Goal: Task Accomplishment & Management: Use online tool/utility

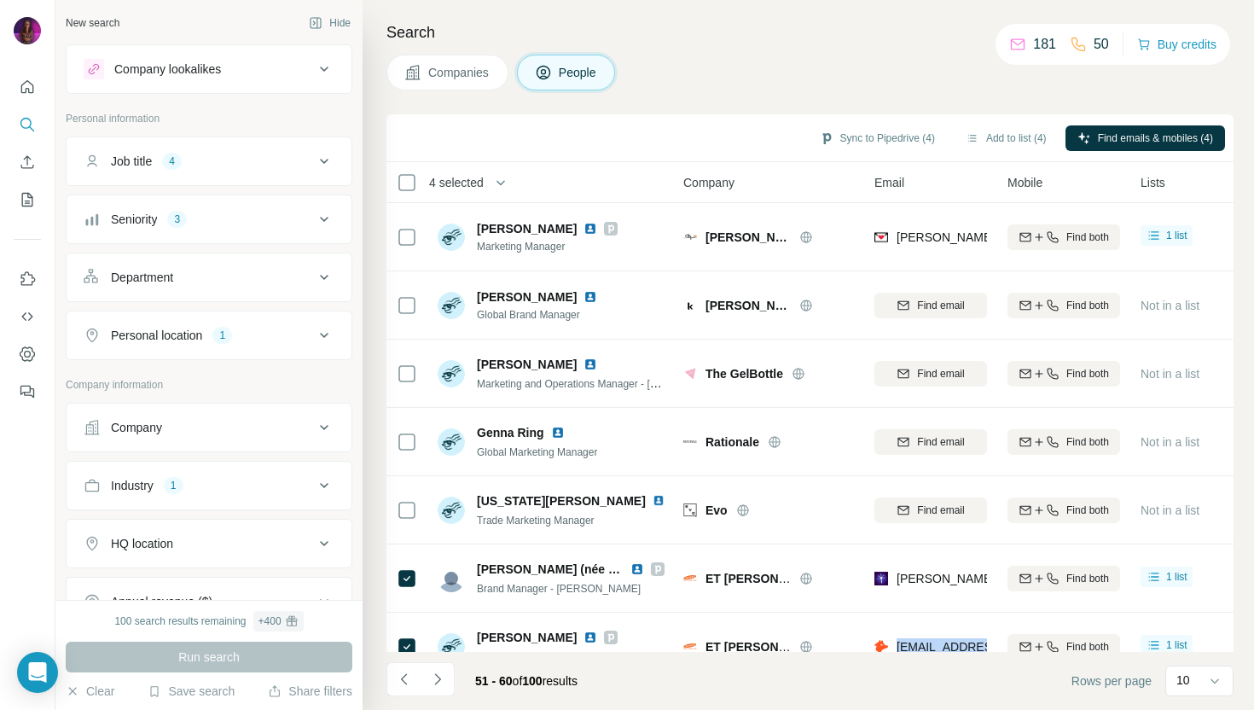
scroll to position [234, 0]
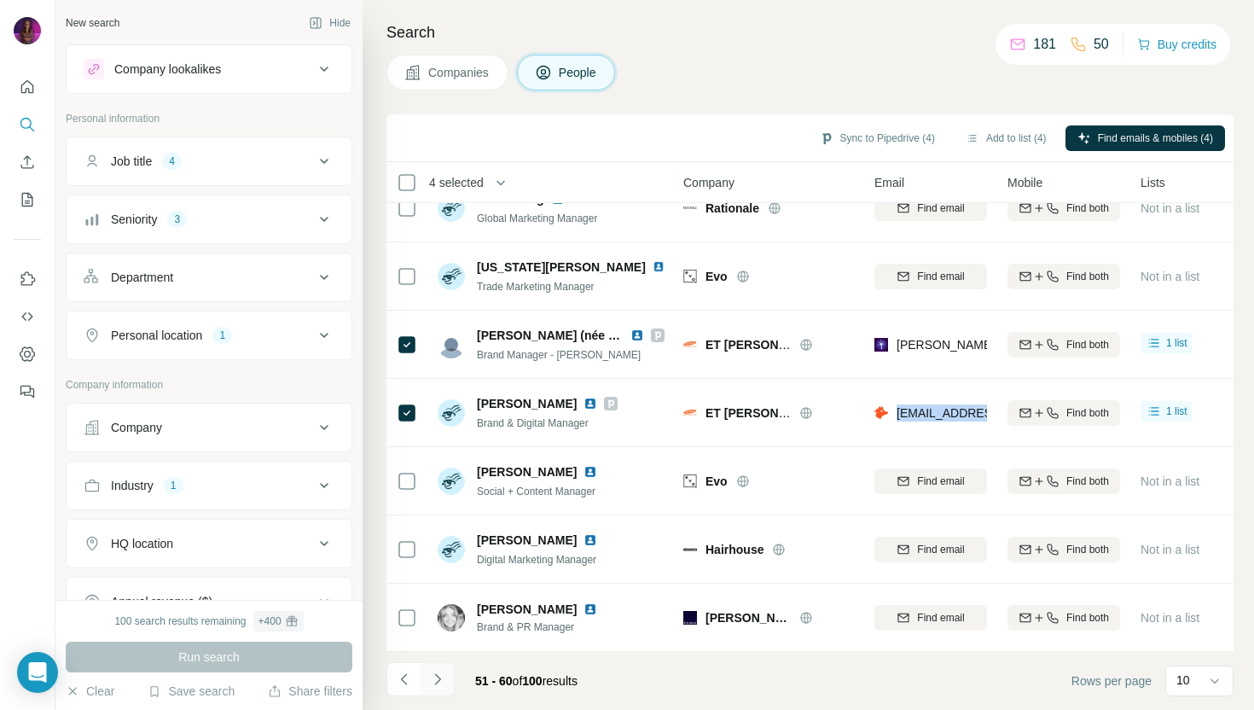
click at [438, 681] on icon "Navigate to next page" at bounding box center [437, 678] width 6 height 11
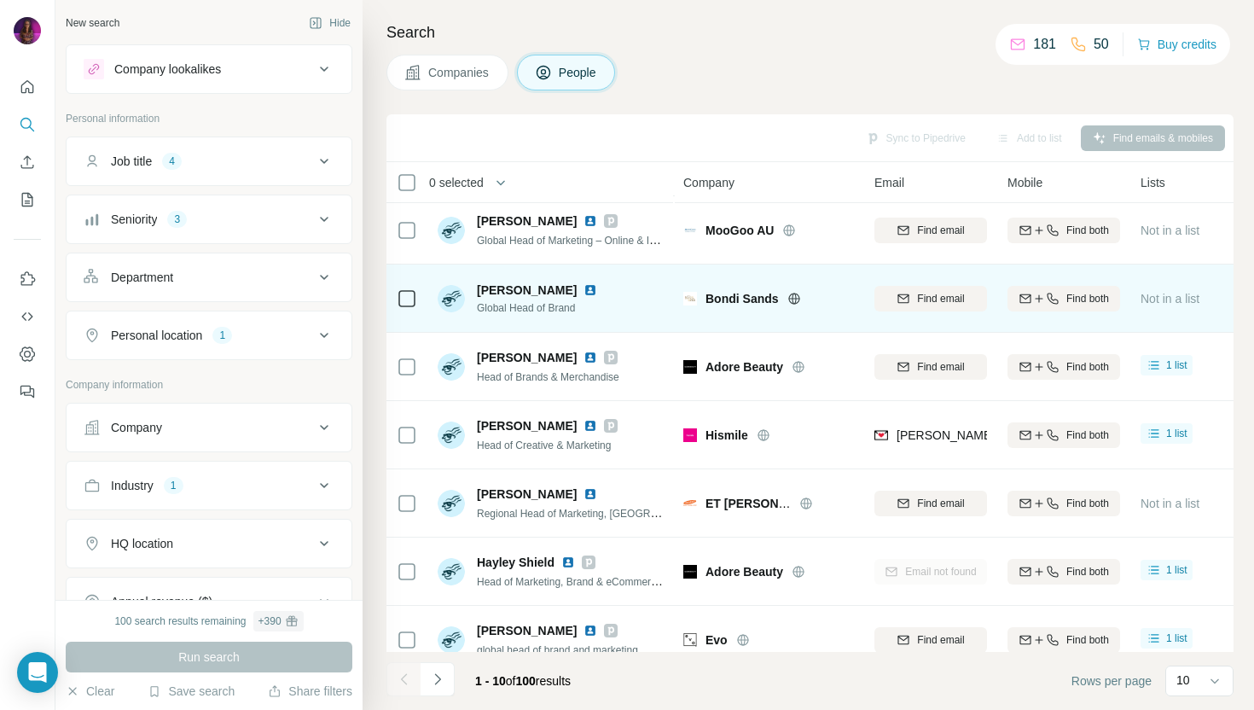
scroll to position [234, 0]
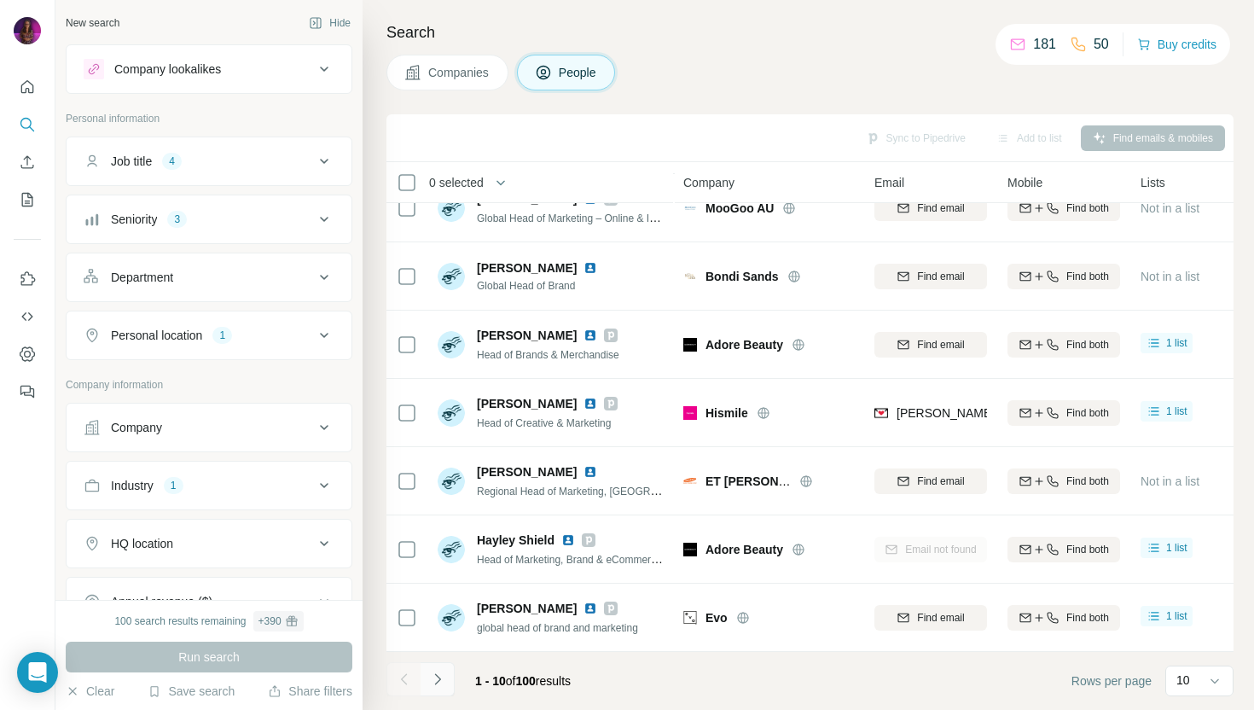
click at [445, 685] on button "Navigate to next page" at bounding box center [437, 679] width 34 height 34
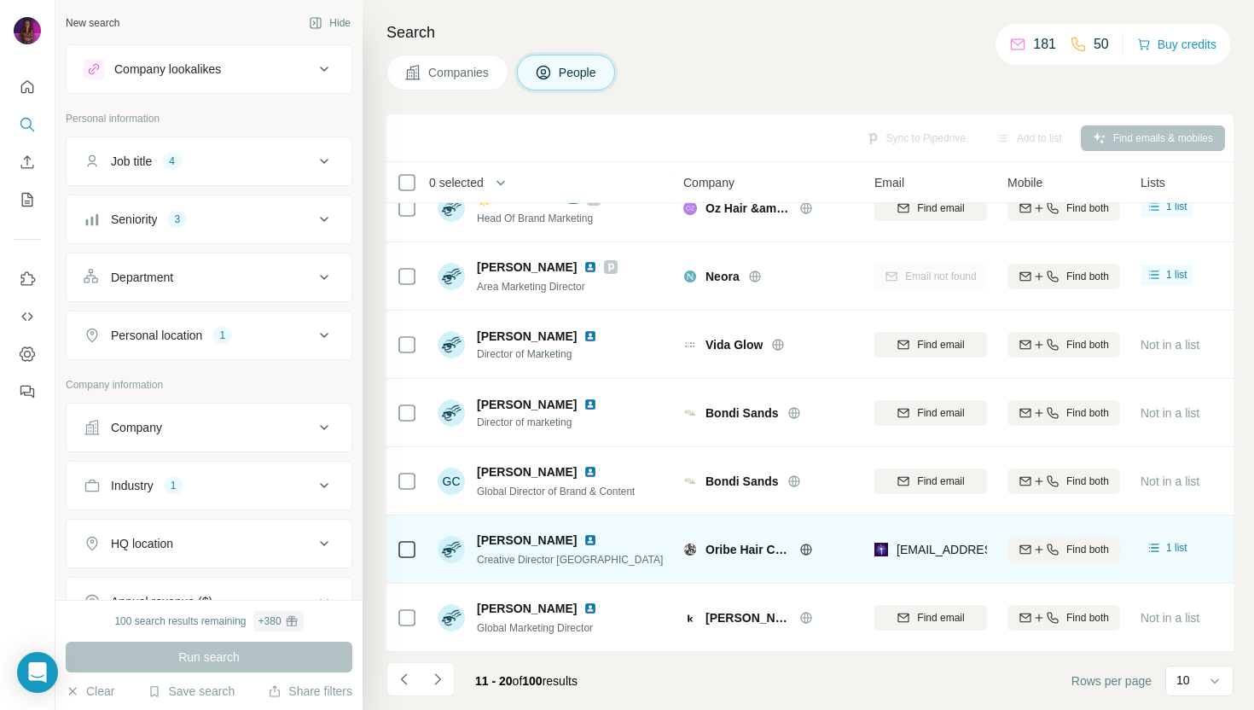
click at [597, 538] on img at bounding box center [590, 540] width 14 height 14
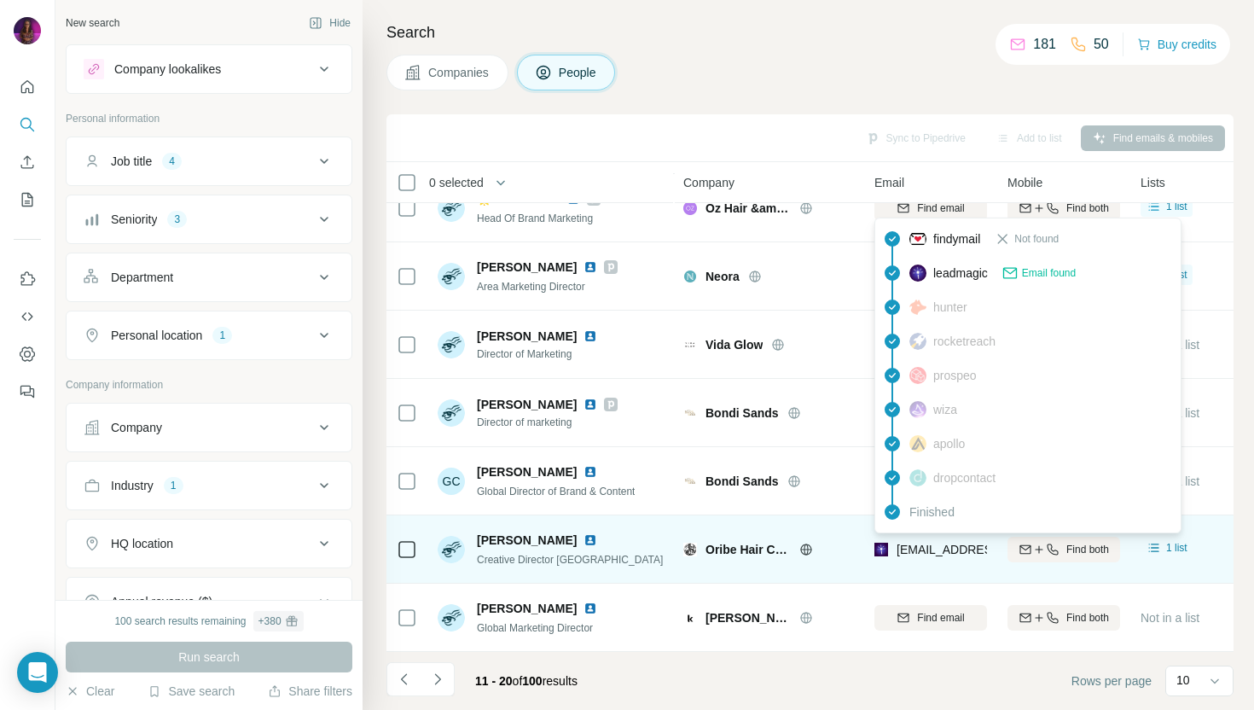
click at [913, 548] on span "julianne.mcguigan@oribe.com" at bounding box center [1046, 549] width 300 height 14
copy tr "julianne.mcguigan@oribe.com"
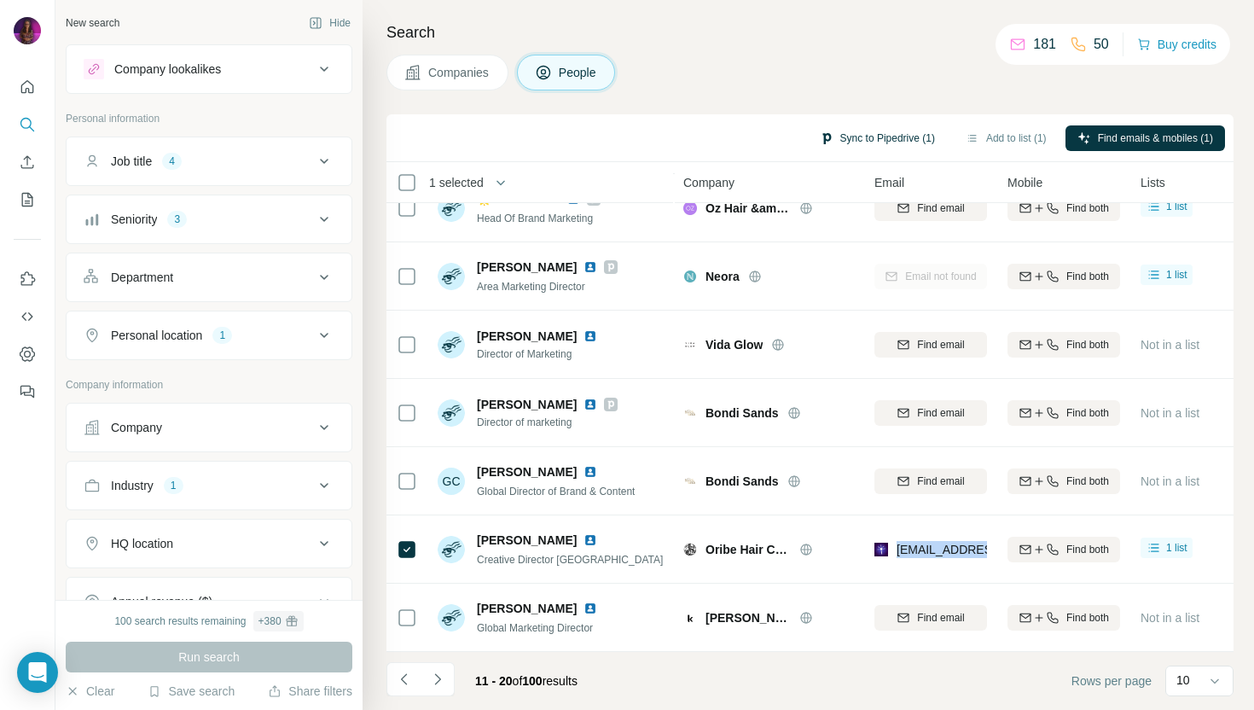
click at [849, 133] on button "Sync to Pipedrive (1)" at bounding box center [877, 138] width 139 height 26
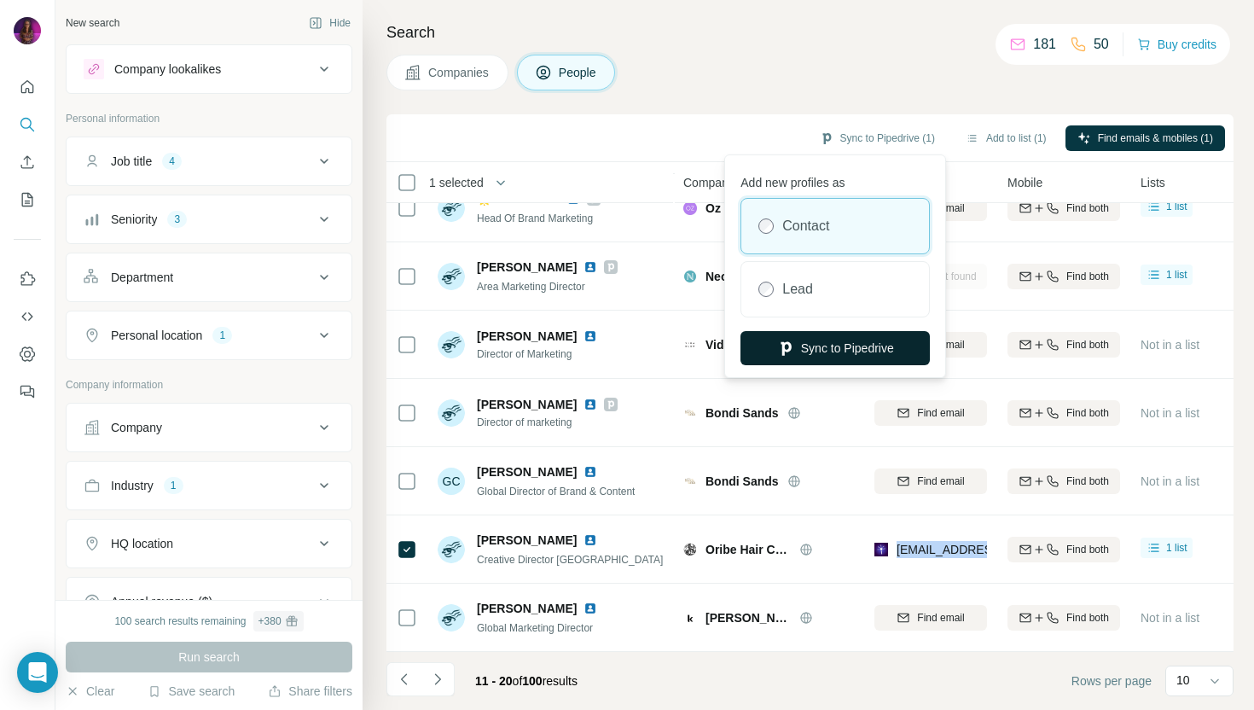
click at [828, 351] on button "Sync to Pipedrive" at bounding box center [834, 348] width 189 height 34
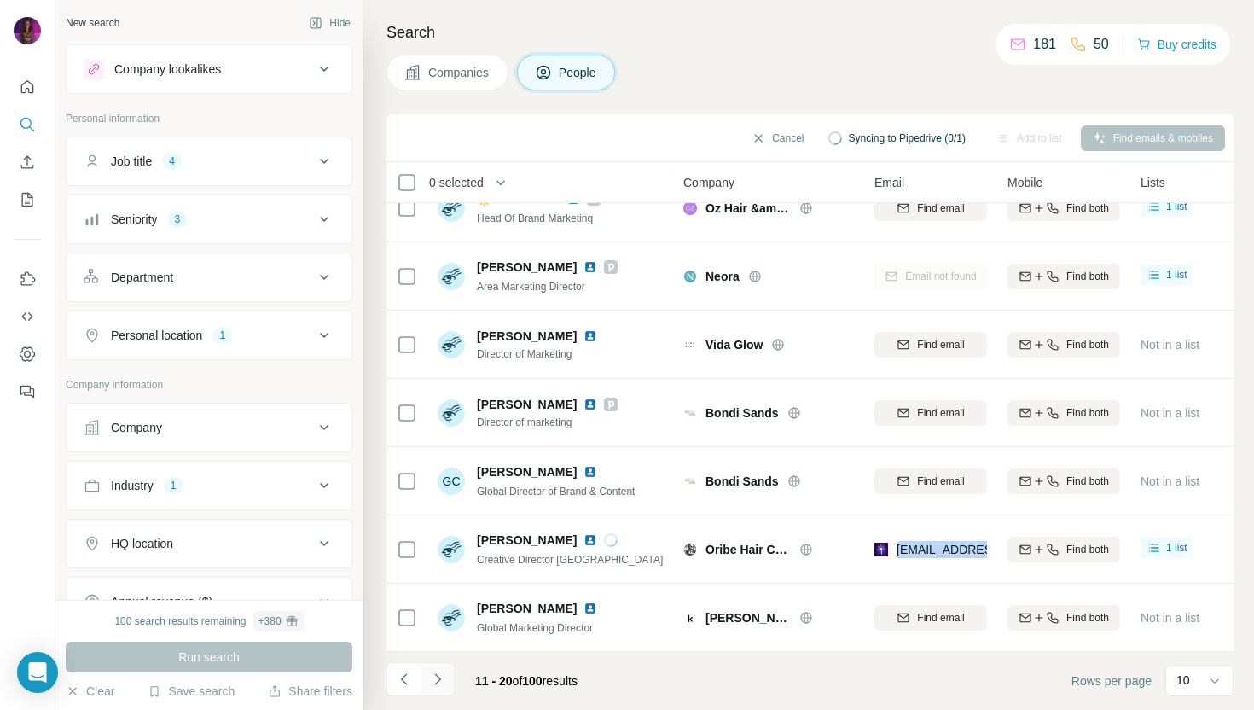
click at [444, 686] on icon "Navigate to next page" at bounding box center [437, 678] width 17 height 17
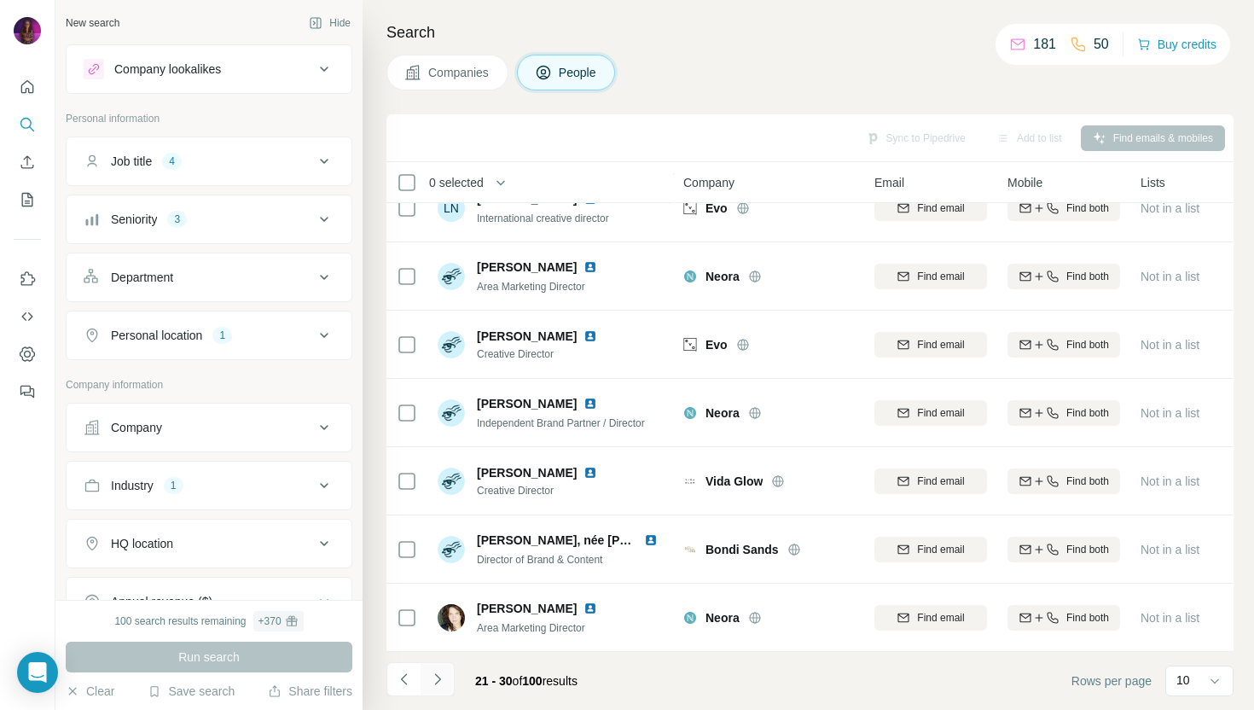
click at [444, 676] on icon "Navigate to next page" at bounding box center [437, 678] width 17 height 17
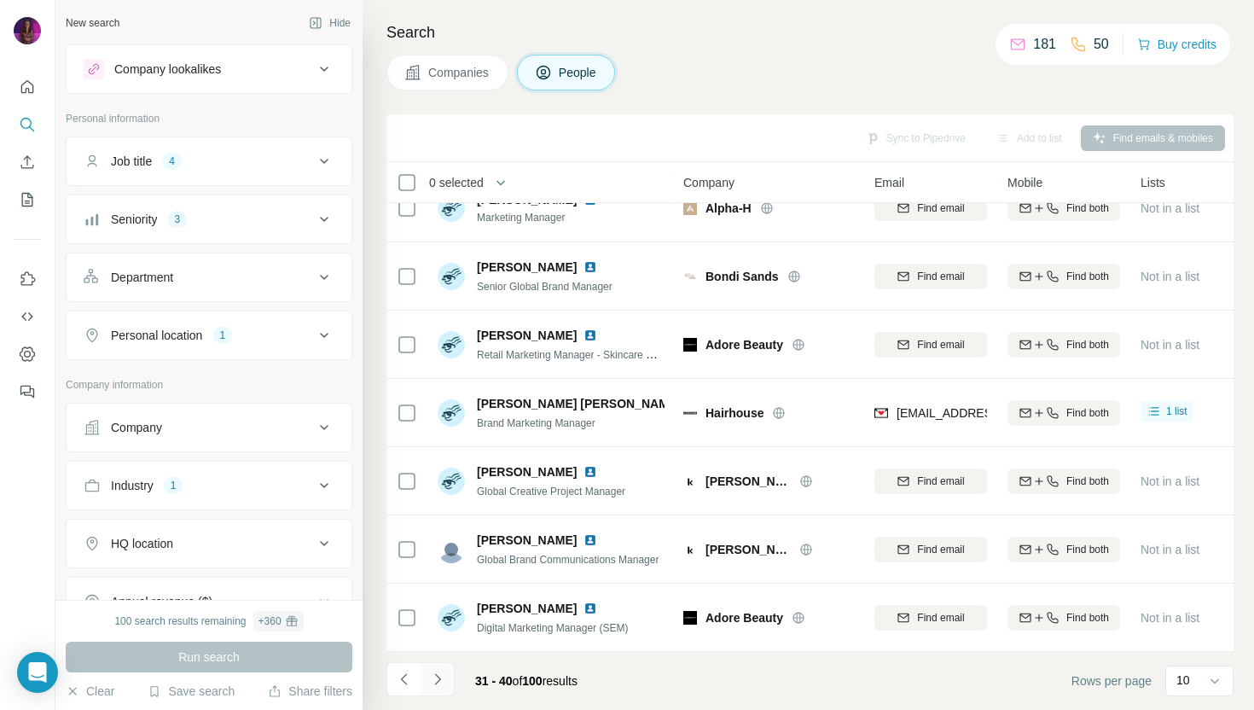
click at [444, 676] on icon "Navigate to next page" at bounding box center [437, 678] width 17 height 17
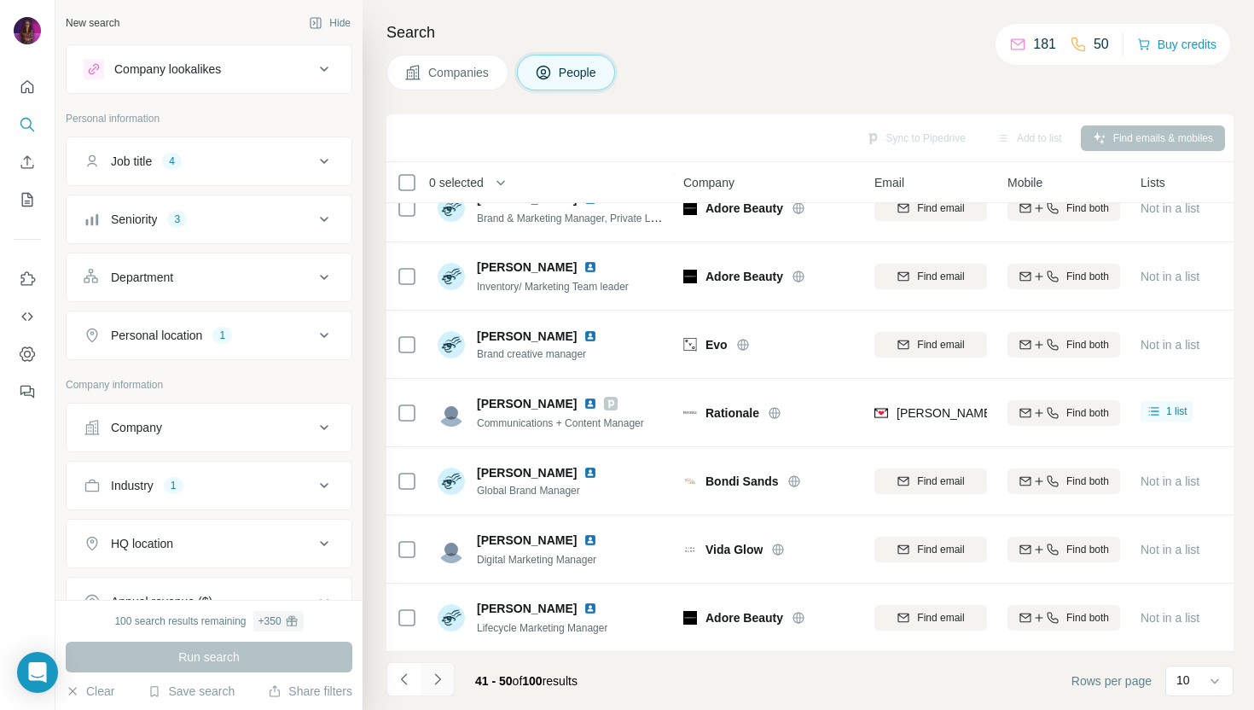
click at [444, 676] on icon "Navigate to next page" at bounding box center [437, 678] width 17 height 17
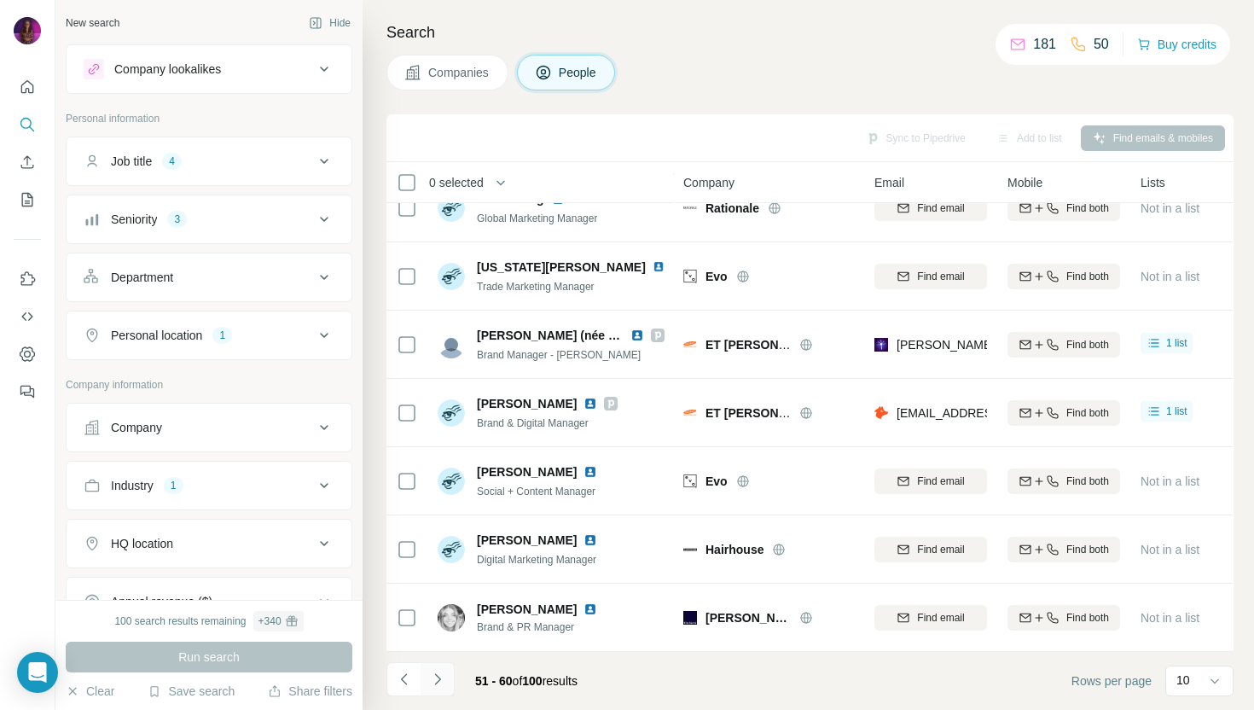
click at [444, 678] on icon "Navigate to next page" at bounding box center [437, 678] width 17 height 17
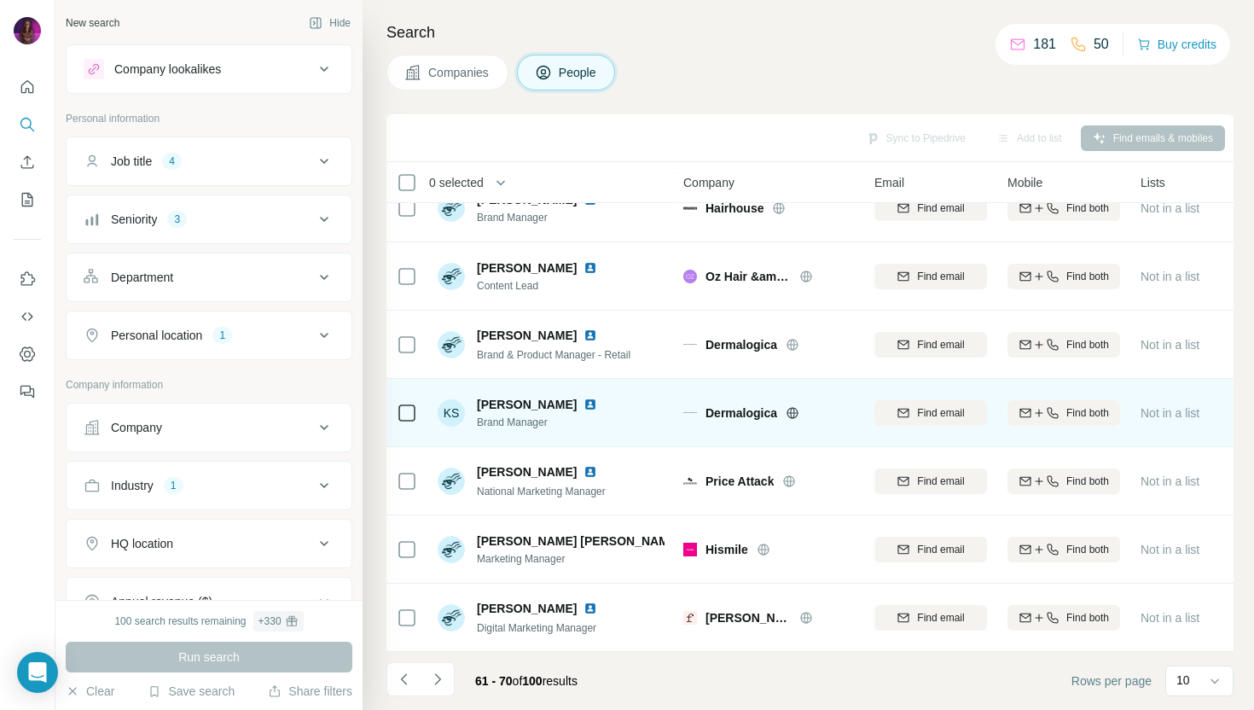
click at [583, 399] on img at bounding box center [590, 404] width 14 height 14
click at [920, 411] on span "Find email" at bounding box center [940, 412] width 47 height 15
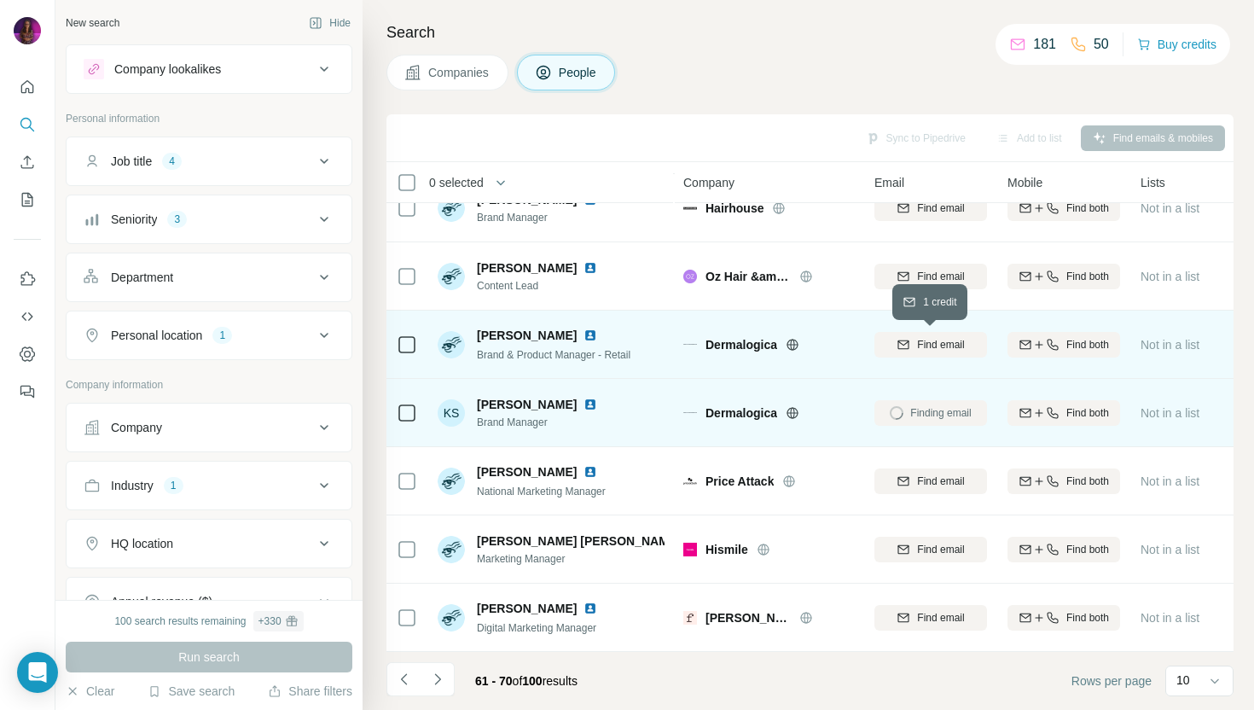
click at [913, 347] on div "Find email" at bounding box center [930, 344] width 113 height 15
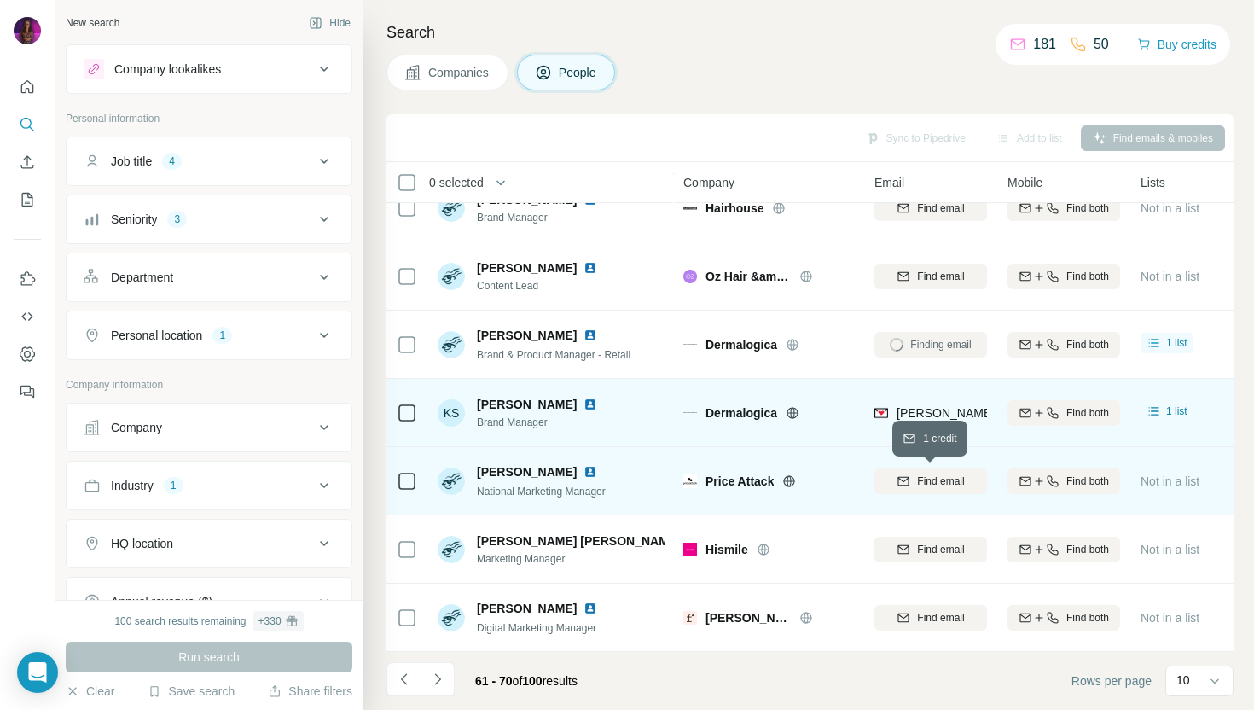
click at [914, 492] on button "Find email" at bounding box center [930, 481] width 113 height 26
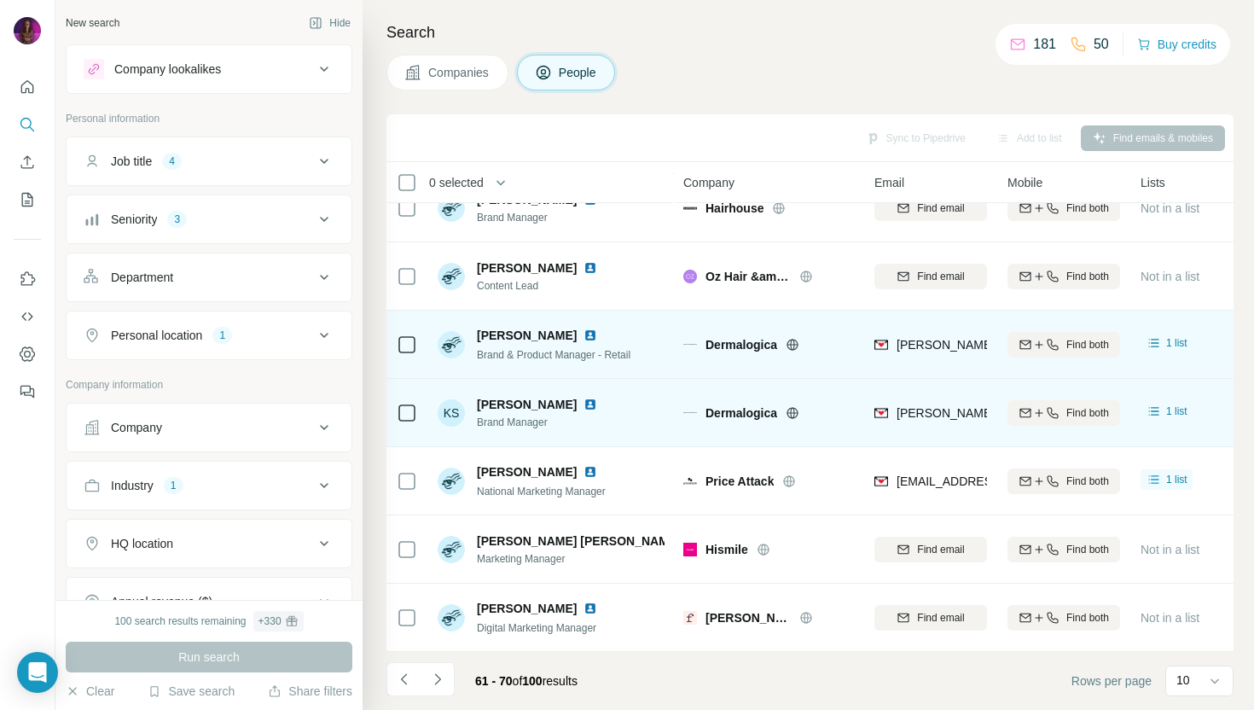
click at [793, 341] on icon at bounding box center [792, 345] width 14 height 14
click at [583, 333] on img at bounding box center [590, 335] width 14 height 14
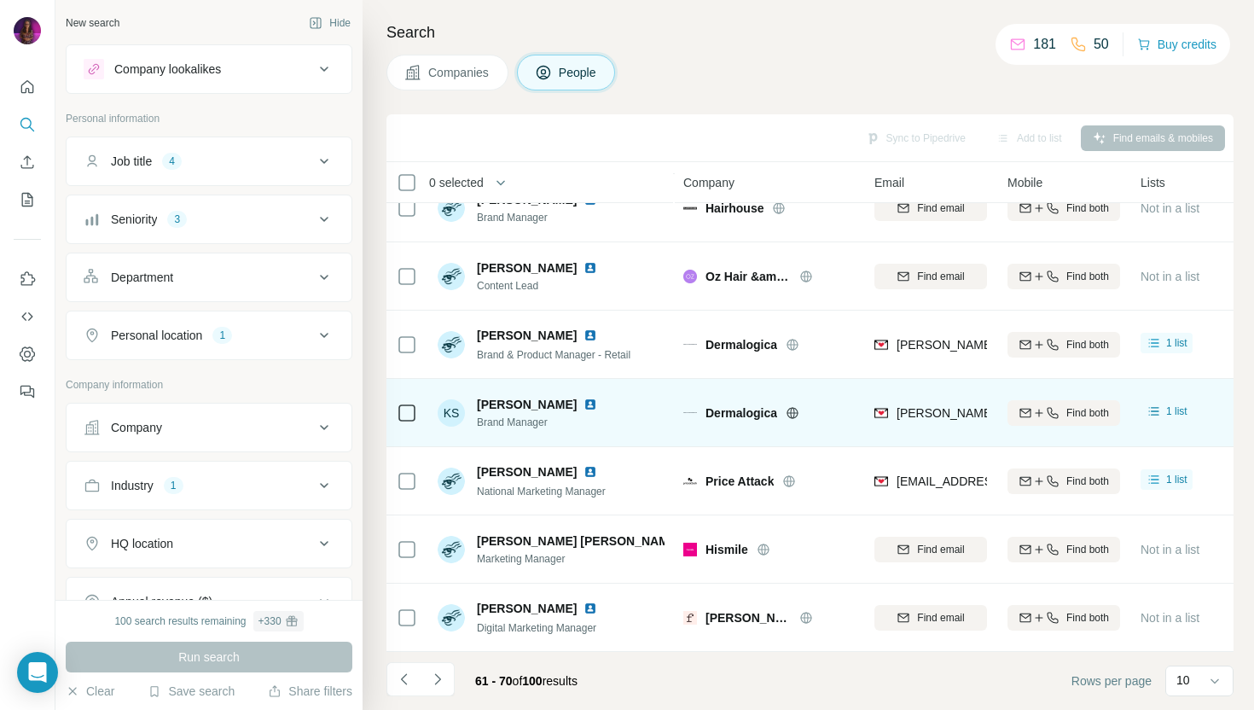
click at [583, 403] on img at bounding box center [590, 404] width 14 height 14
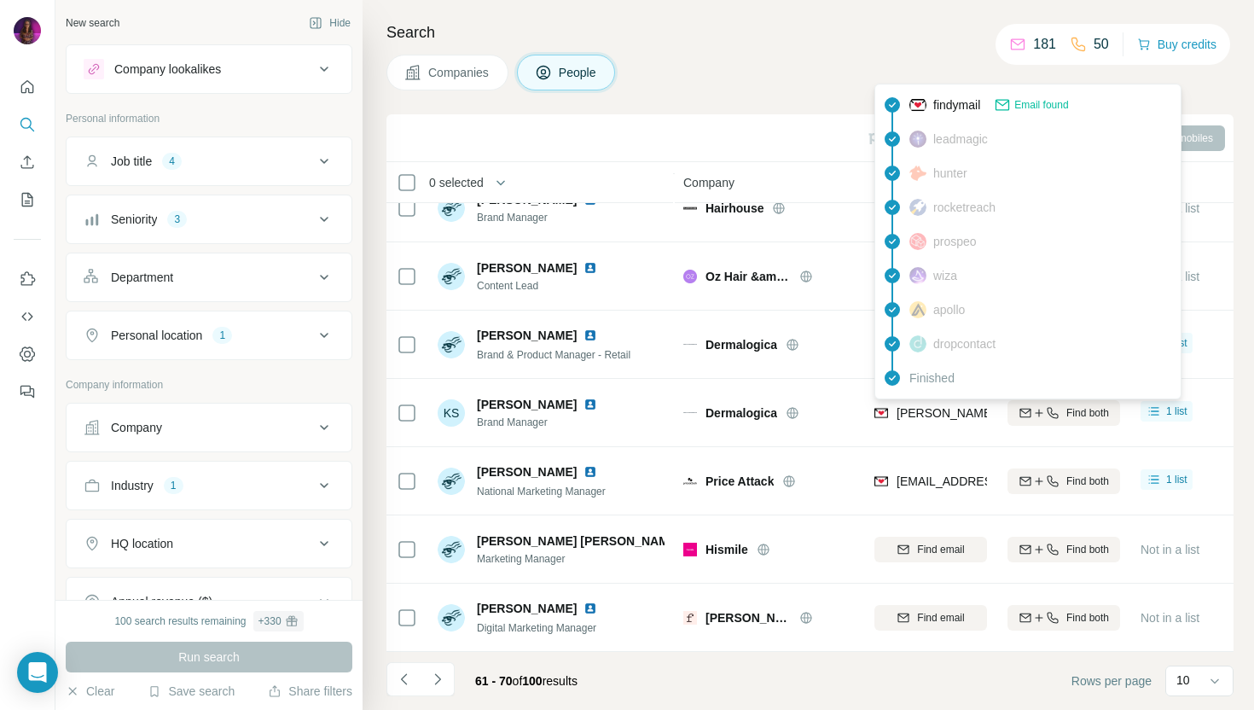
click at [920, 409] on span "kelly.salter@dermalogica.com" at bounding box center [1095, 413] width 399 height 14
copy tr "kelly.salter@dermalogica.com"
click at [861, 59] on div "Companies People" at bounding box center [809, 73] width 847 height 36
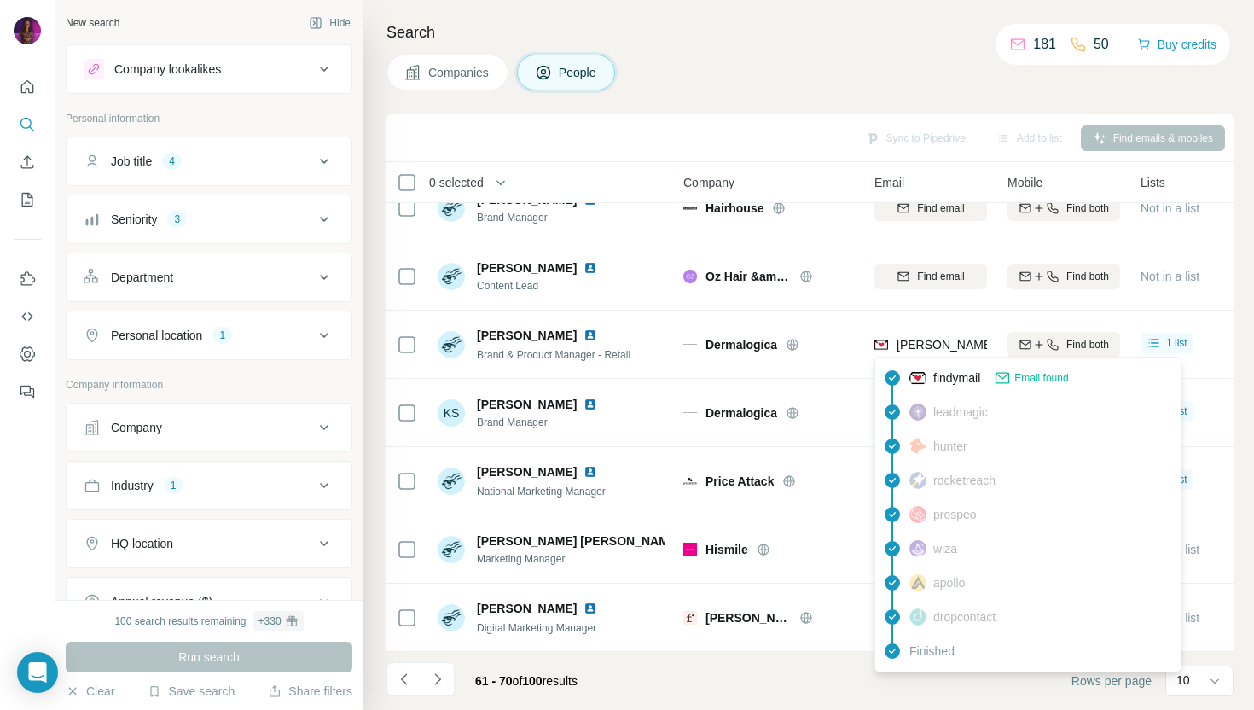
click at [950, 345] on span "kate.simpson@dermalogica.com" at bounding box center [1095, 345] width 399 height 14
copy tr "kate.simpson@dermalogica.com"
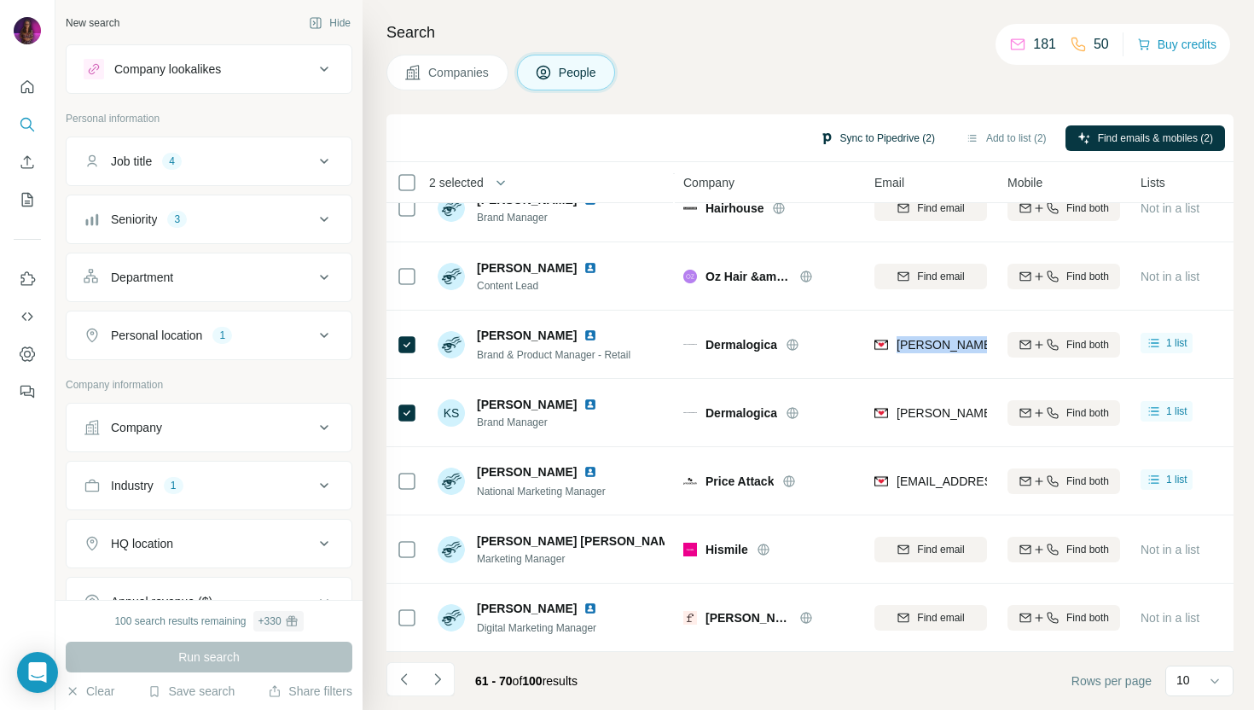
click at [857, 142] on button "Sync to Pipedrive (2)" at bounding box center [877, 138] width 139 height 26
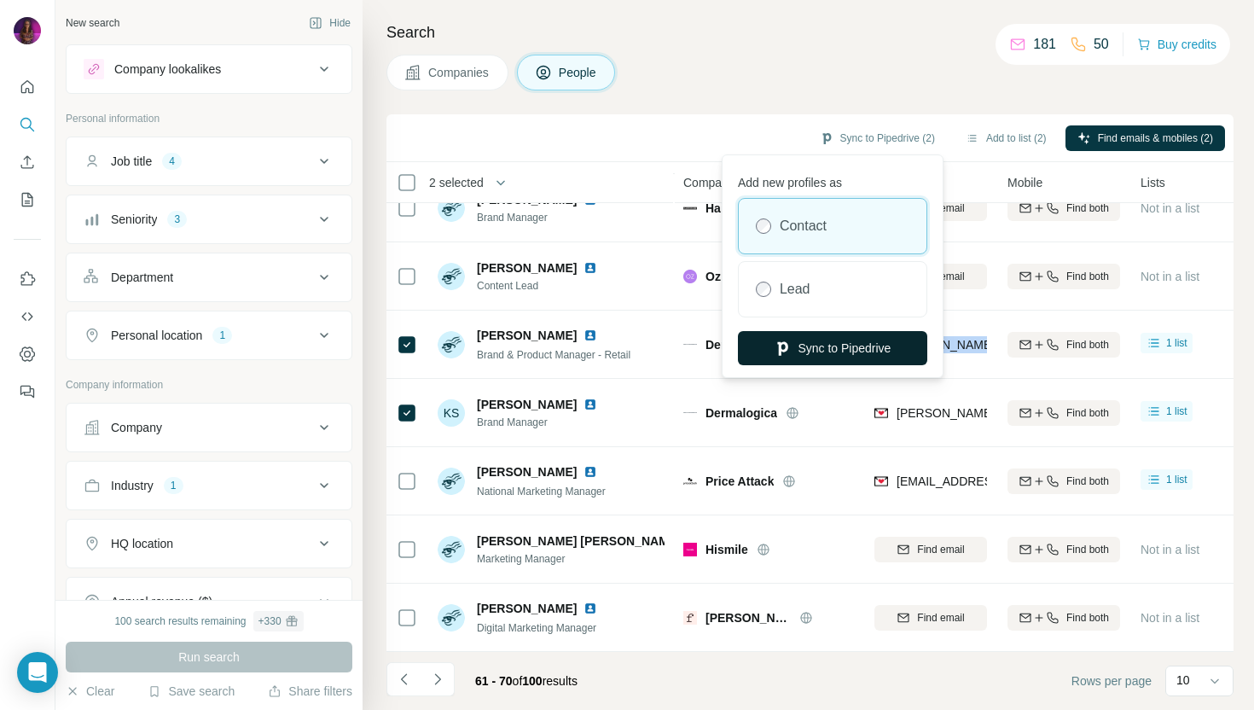
click at [843, 348] on button "Sync to Pipedrive" at bounding box center [832, 348] width 189 height 34
